Goal: Information Seeking & Learning: Understand process/instructions

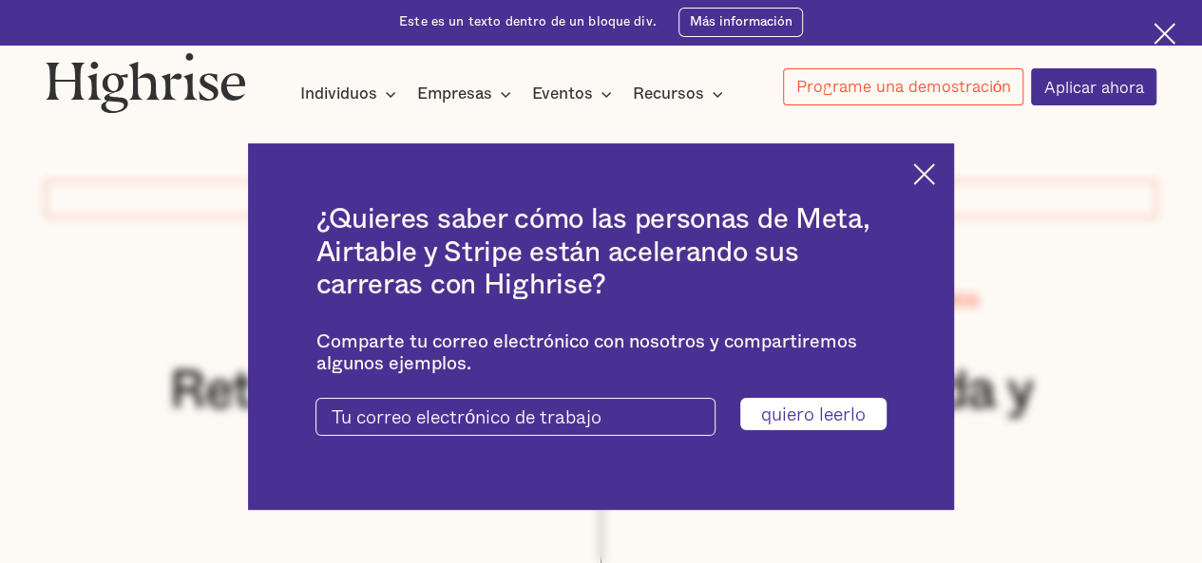
click at [937, 160] on div "¿Quieres saber cómo las personas de Meta, Airtable y Stripe están acelerando su…" at bounding box center [600, 326] width 705 height 367
click at [935, 170] on img at bounding box center [924, 174] width 22 height 22
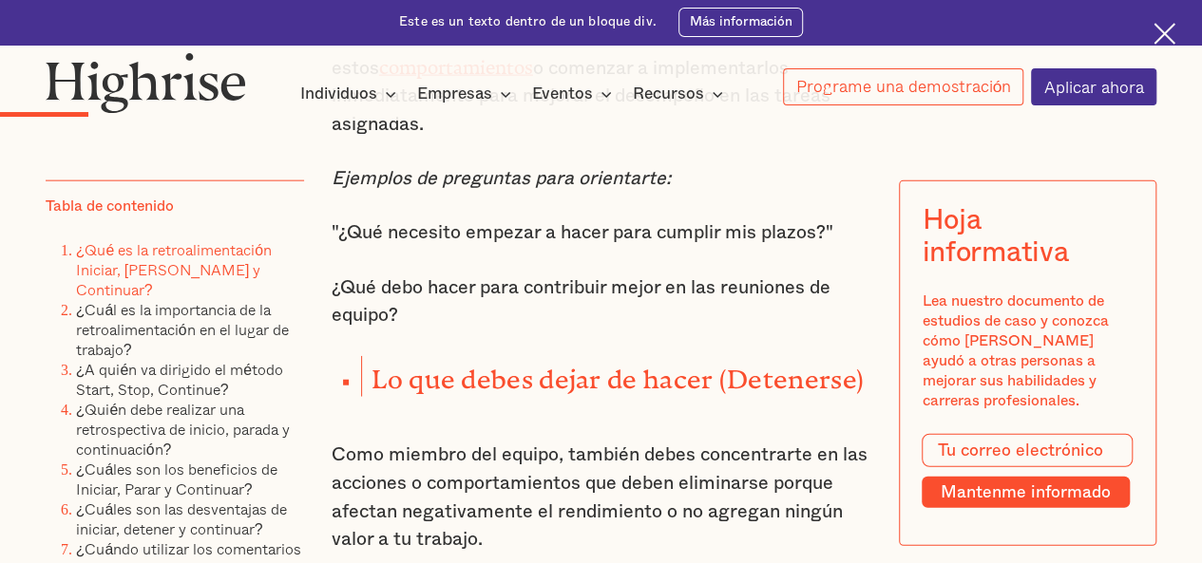
scroll to position [2161, 0]
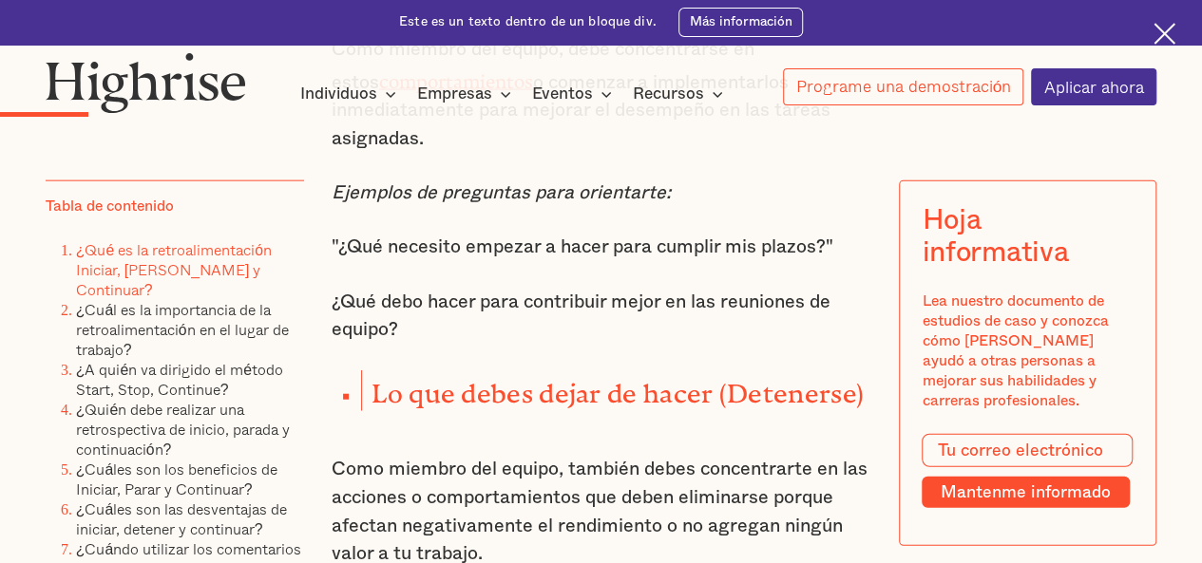
click at [331, 256] on font ""¿Qué necesito empezar a hacer para cumplir mis plazos?"" at bounding box center [582, 246] width 502 height 19
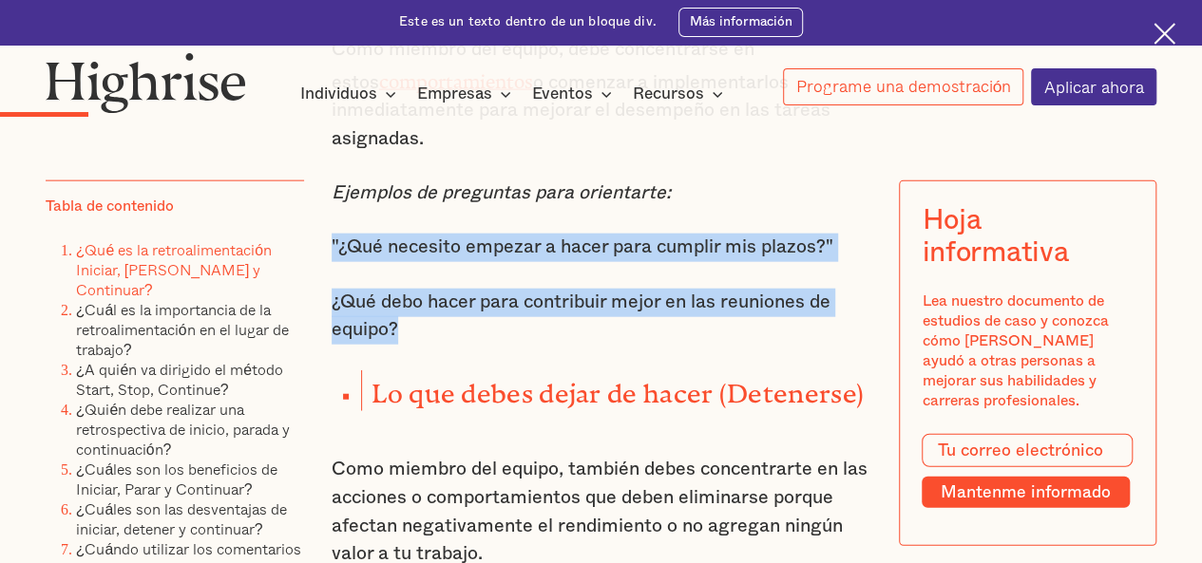
drag, startPoint x: 329, startPoint y: 254, endPoint x: 420, endPoint y: 343, distance: 127.6
click at [420, 343] on div "Una de las maneras más populares y efectivas de dar retroalimentación es el mod…" at bounding box center [600, 561] width 539 height 2927
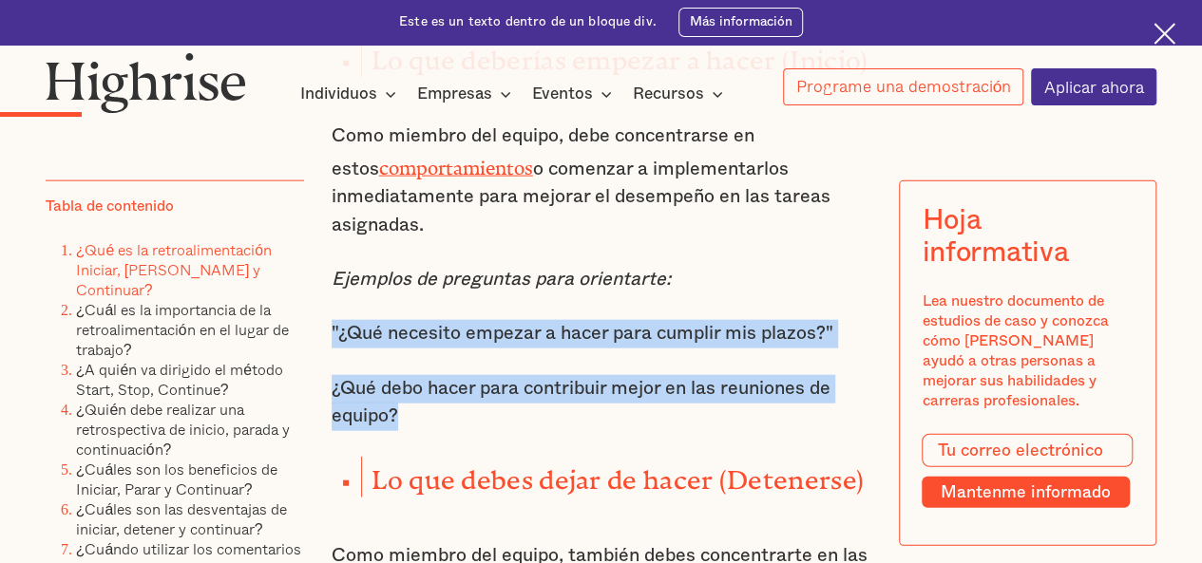
scroll to position [2066, 0]
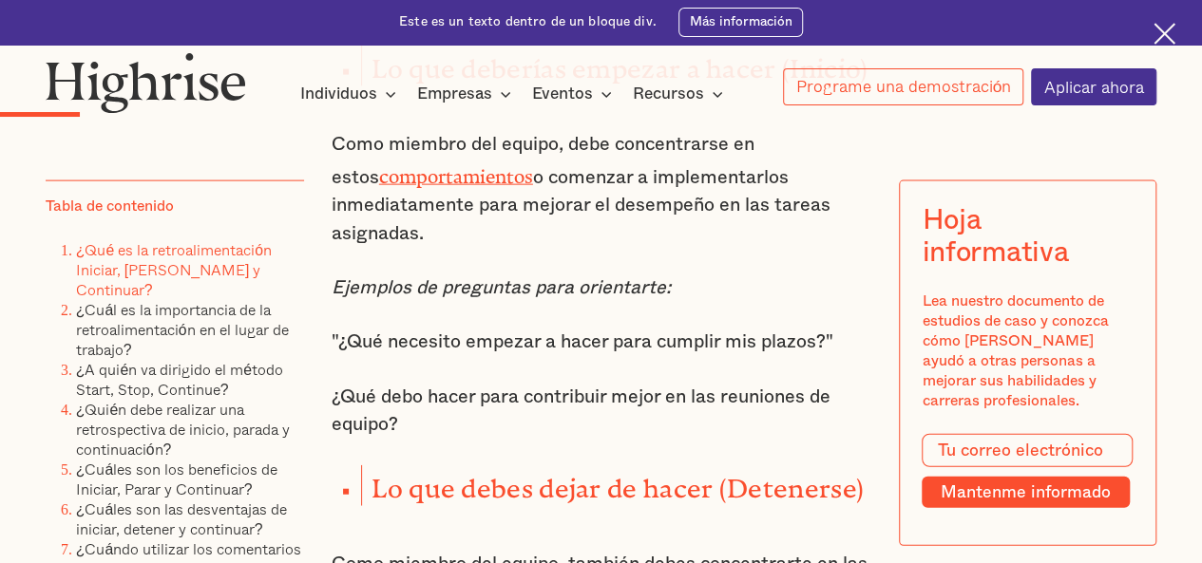
click at [748, 248] on p "Como miembro del equipo, debe concentrarse en estos comportamientos o comenzar …" at bounding box center [600, 189] width 539 height 117
drag, startPoint x: 330, startPoint y: 162, endPoint x: 430, endPoint y: 233, distance: 122.8
click at [430, 233] on p "Como miembro del equipo, debe concentrarse en estos comportamientos o comenzar …" at bounding box center [600, 189] width 539 height 117
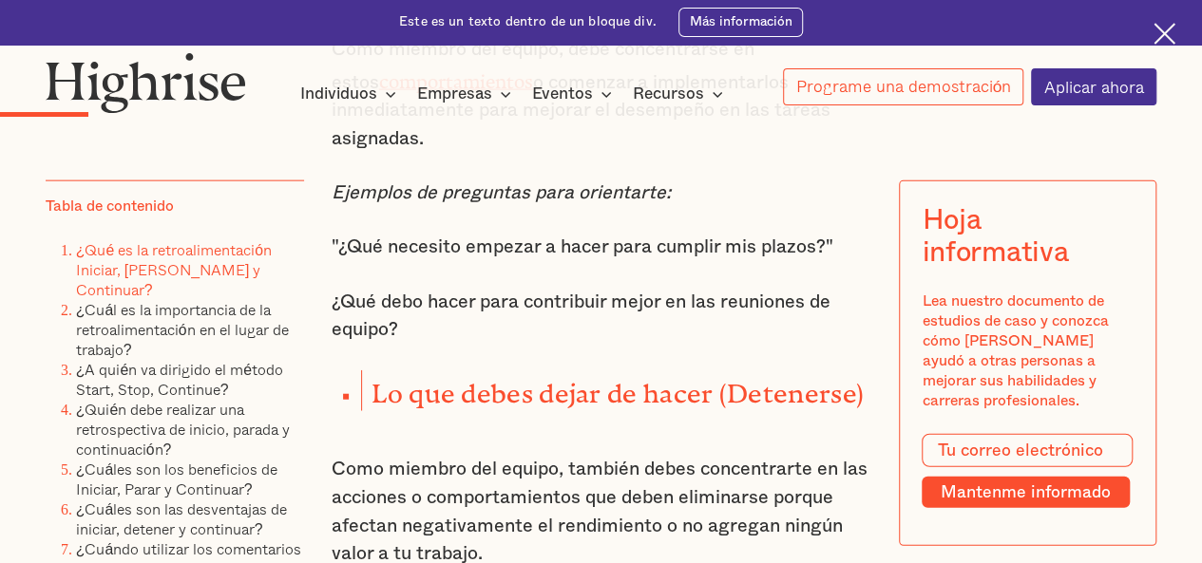
click at [520, 297] on div "Una de las maneras más populares y efectivas de dar retroalimentación es el mod…" at bounding box center [600, 561] width 539 height 2927
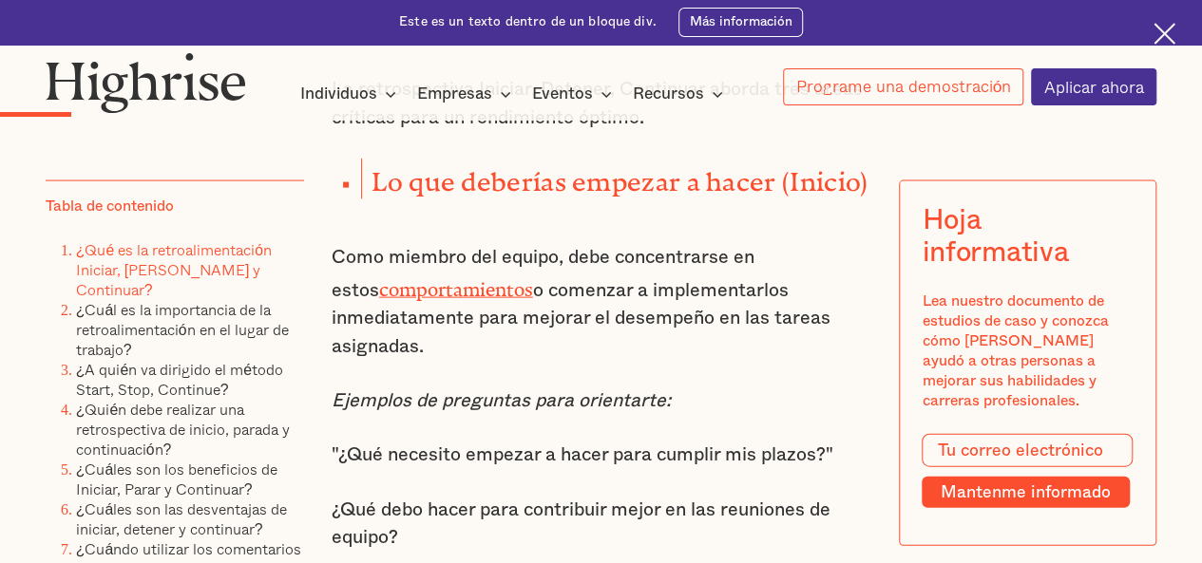
scroll to position [1971, 0]
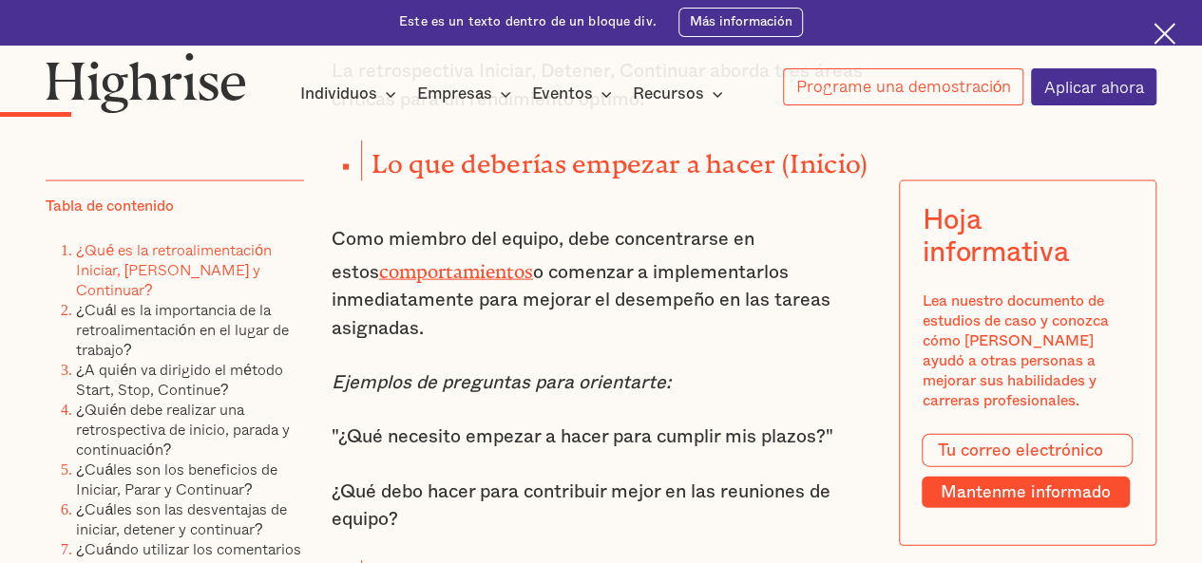
drag, startPoint x: 330, startPoint y: 254, endPoint x: 434, endPoint y: 330, distance: 129.2
click at [434, 330] on p "Como miembro del equipo, debe concentrarse en estos comportamientos o comenzar …" at bounding box center [600, 284] width 539 height 117
copy p "Como miembro del equipo, debe concentrarse en estos comportamientos o comenzar …"
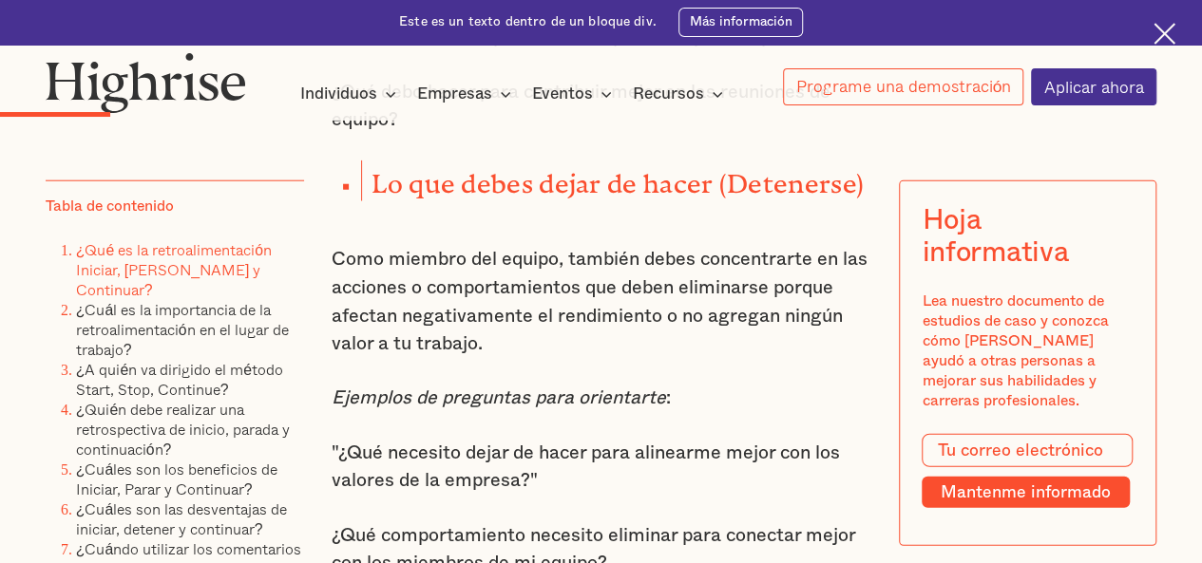
scroll to position [2409, 0]
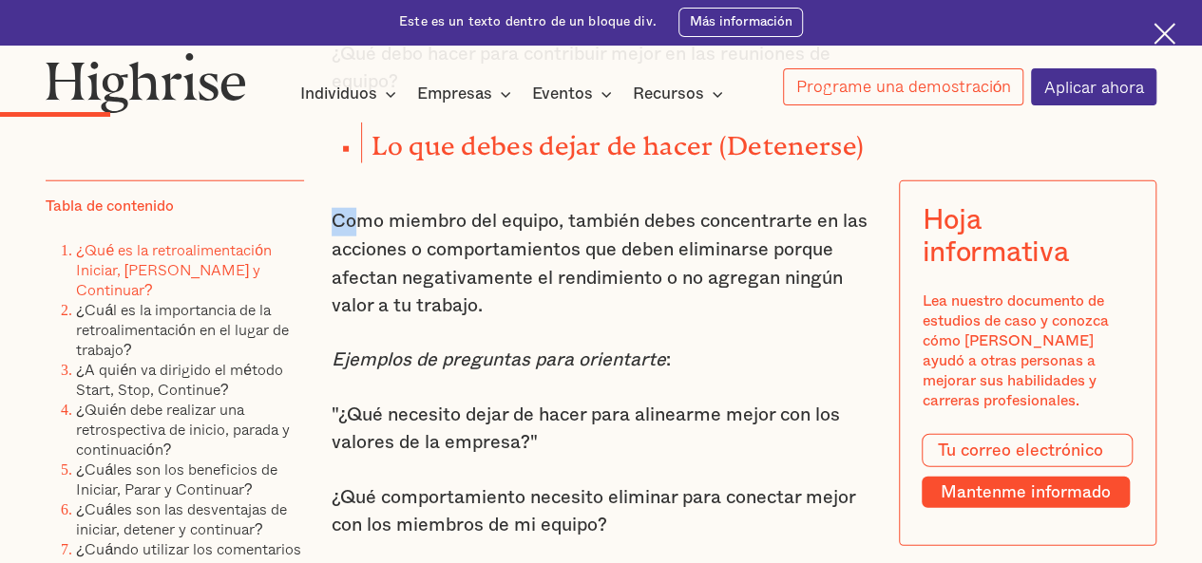
drag, startPoint x: 330, startPoint y: 237, endPoint x: 350, endPoint y: 244, distance: 21.0
click at [350, 244] on font "Como miembro del equipo, también debes concentrarte en las acciones o comportam…" at bounding box center [599, 264] width 536 height 104
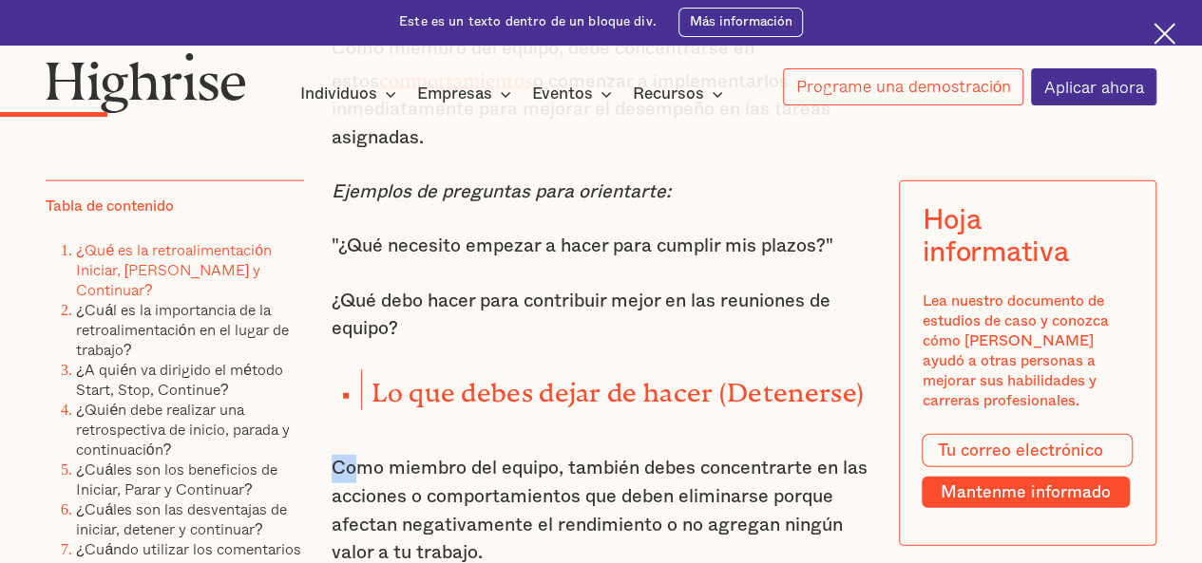
scroll to position [2124, 0]
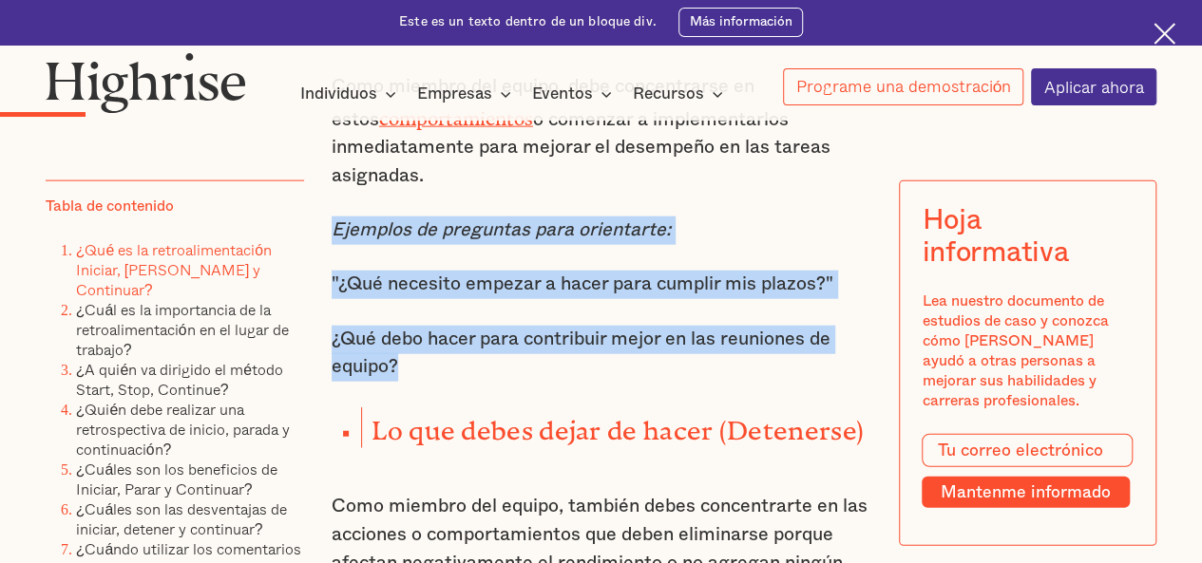
drag, startPoint x: 331, startPoint y: 241, endPoint x: 425, endPoint y: 373, distance: 162.1
copy div "Ejemplos de preguntas para orientarte: "¿Qué necesito empezar a hacer para cump…"
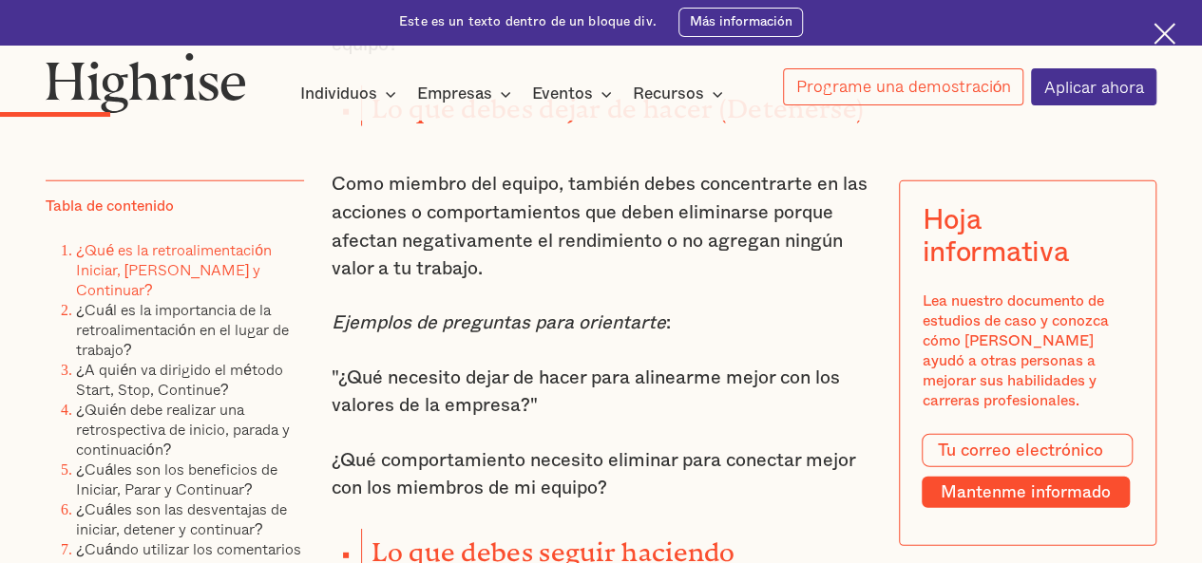
scroll to position [2485, 0]
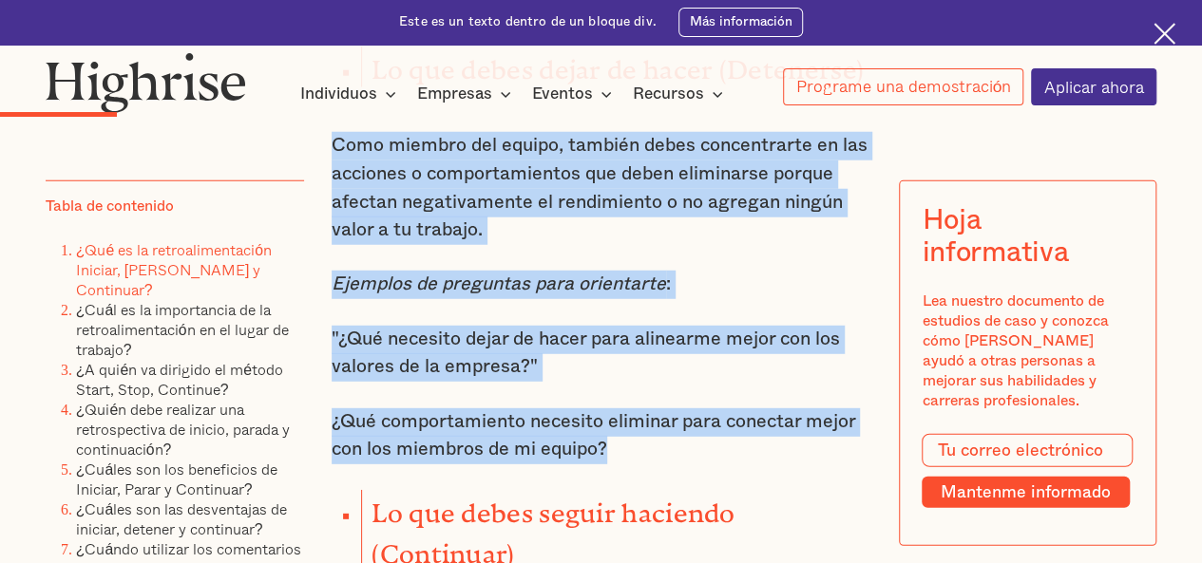
drag, startPoint x: 330, startPoint y: 154, endPoint x: 616, endPoint y: 463, distance: 421.4
click at [616, 463] on div "Una de las maneras más populares y efectivas de dar retroalimentación es el mod…" at bounding box center [600, 237] width 539 height 2927
copy div "Como miembro del equipo, también debes concentrarte en las acciones o comportam…"
click at [530, 372] on font ""¿Qué necesito dejar de hacer para alinearme mejor con los valores de la empres…" at bounding box center [585, 353] width 508 height 47
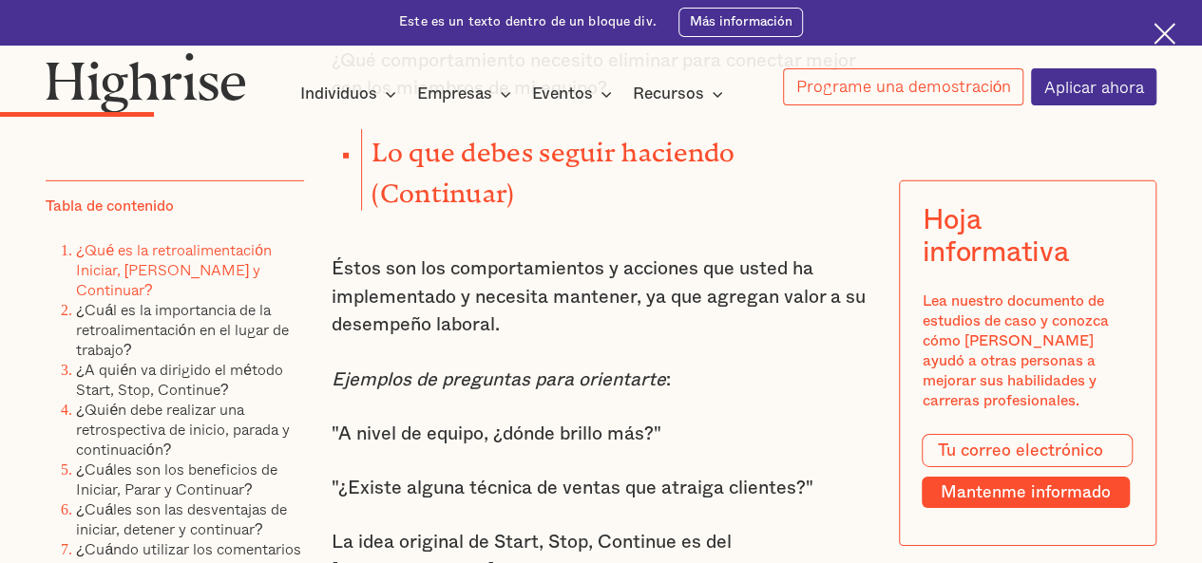
scroll to position [2982, 0]
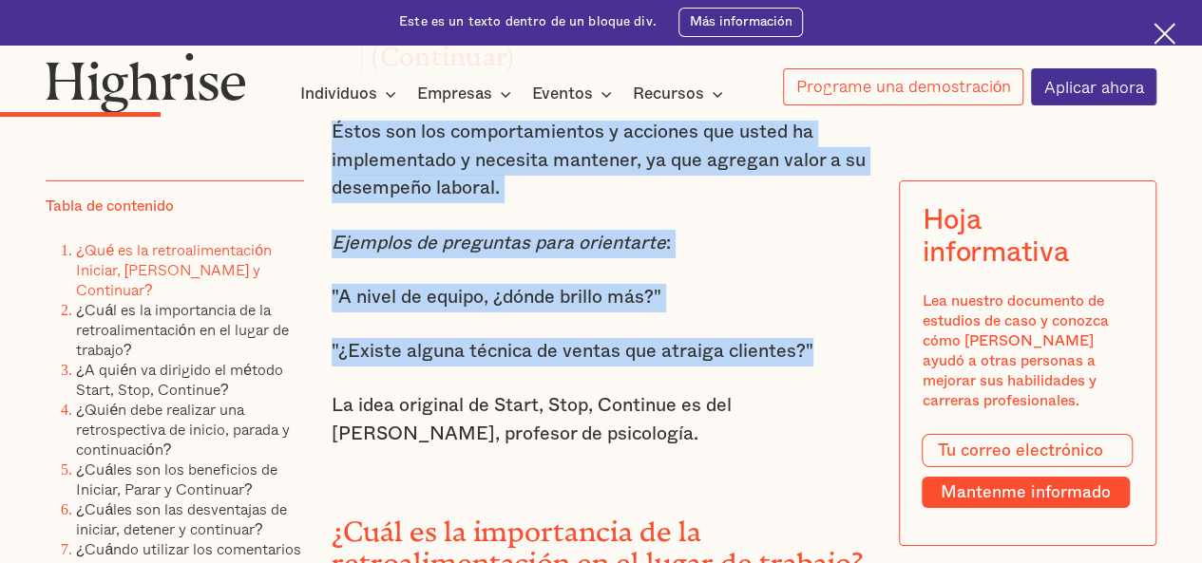
drag, startPoint x: 329, startPoint y: 146, endPoint x: 825, endPoint y: 368, distance: 543.8
copy div "Éstos son los comportamientos y acciones que usted ha implementado y necesita m…"
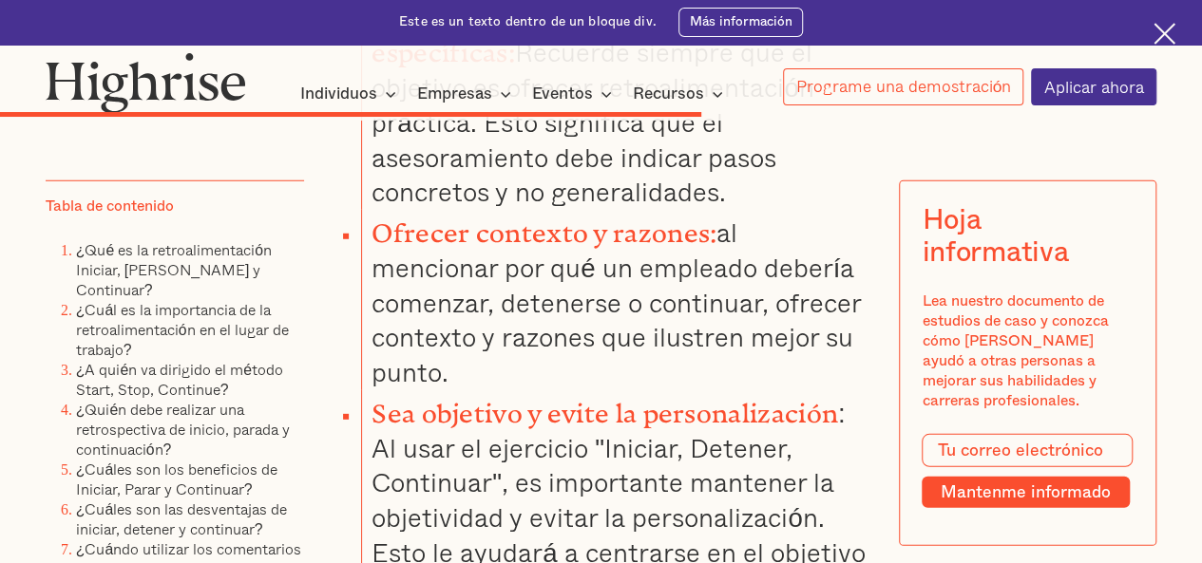
scroll to position [9891, 0]
